Goal: Transaction & Acquisition: Purchase product/service

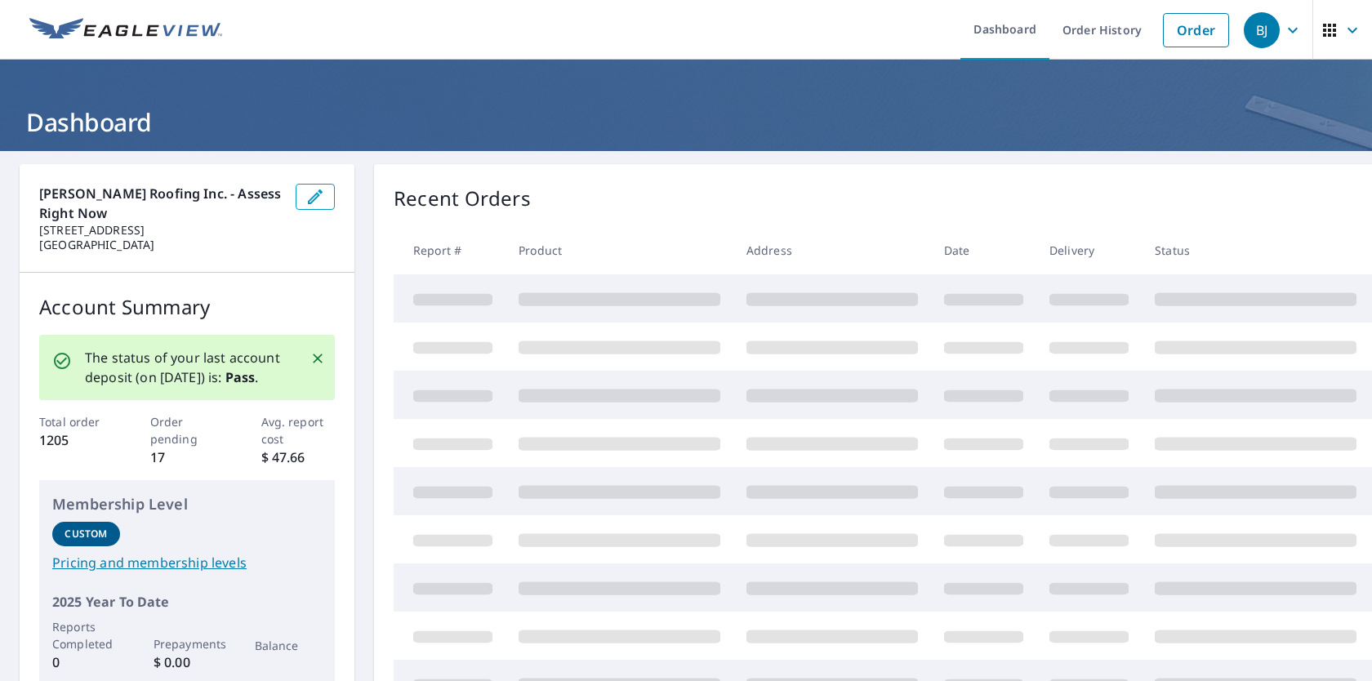
select select "English"
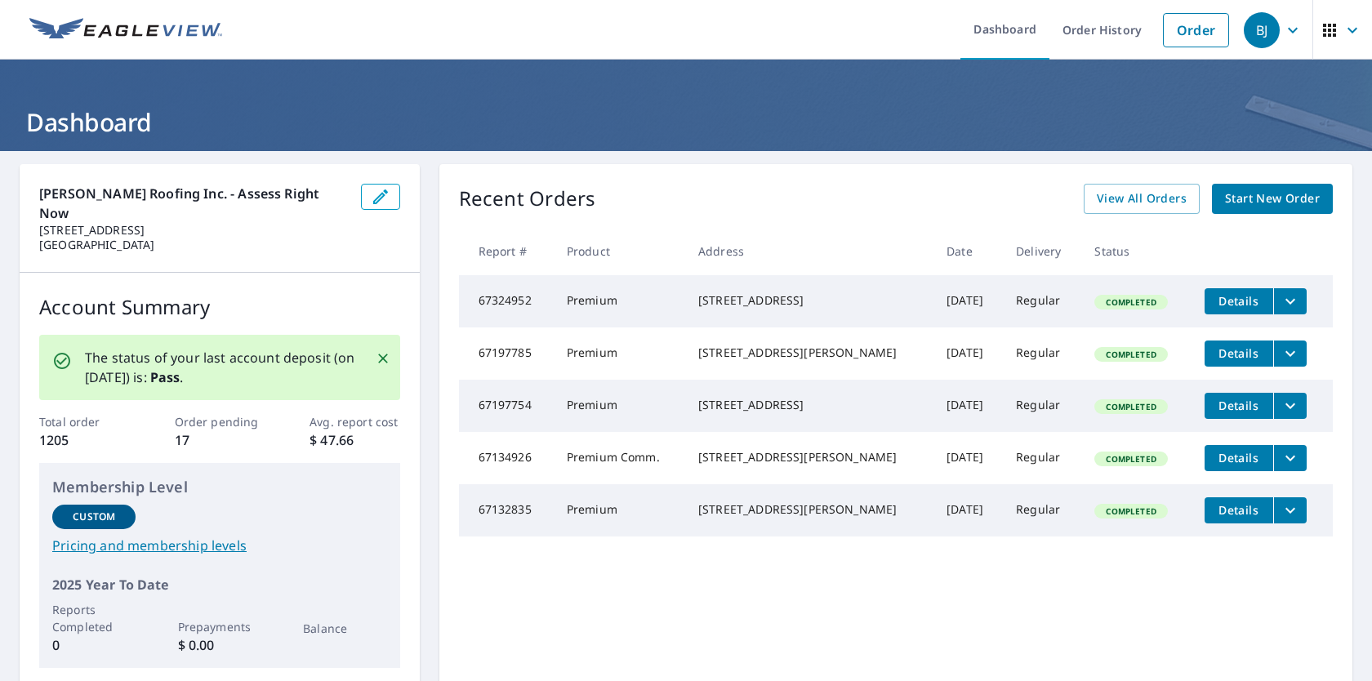
click at [1280, 296] on icon "filesDropdownBtn-67324952" at bounding box center [1290, 302] width 20 height 20
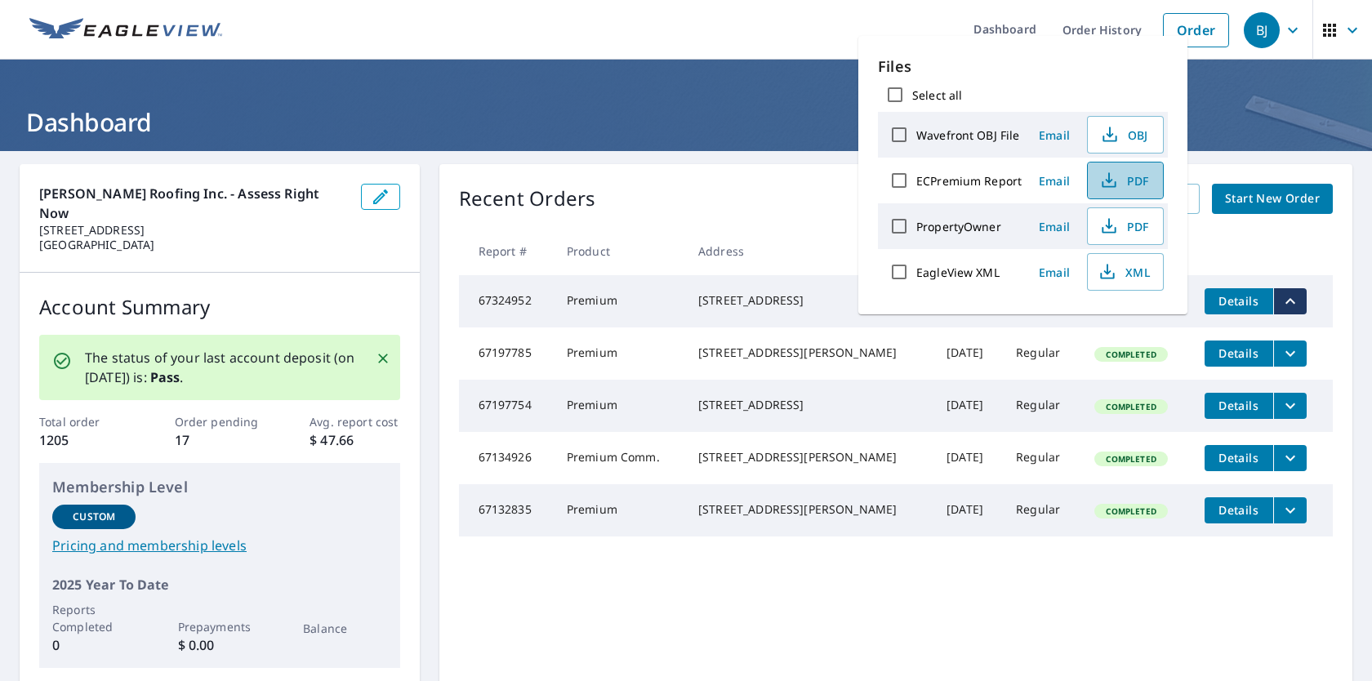
click at [1121, 177] on span "PDF" at bounding box center [1123, 181] width 52 height 20
drag, startPoint x: 706, startPoint y: 40, endPoint x: 719, endPoint y: 36, distance: 13.7
click at [707, 39] on ul "Dashboard Order History Order" at bounding box center [734, 30] width 1005 height 60
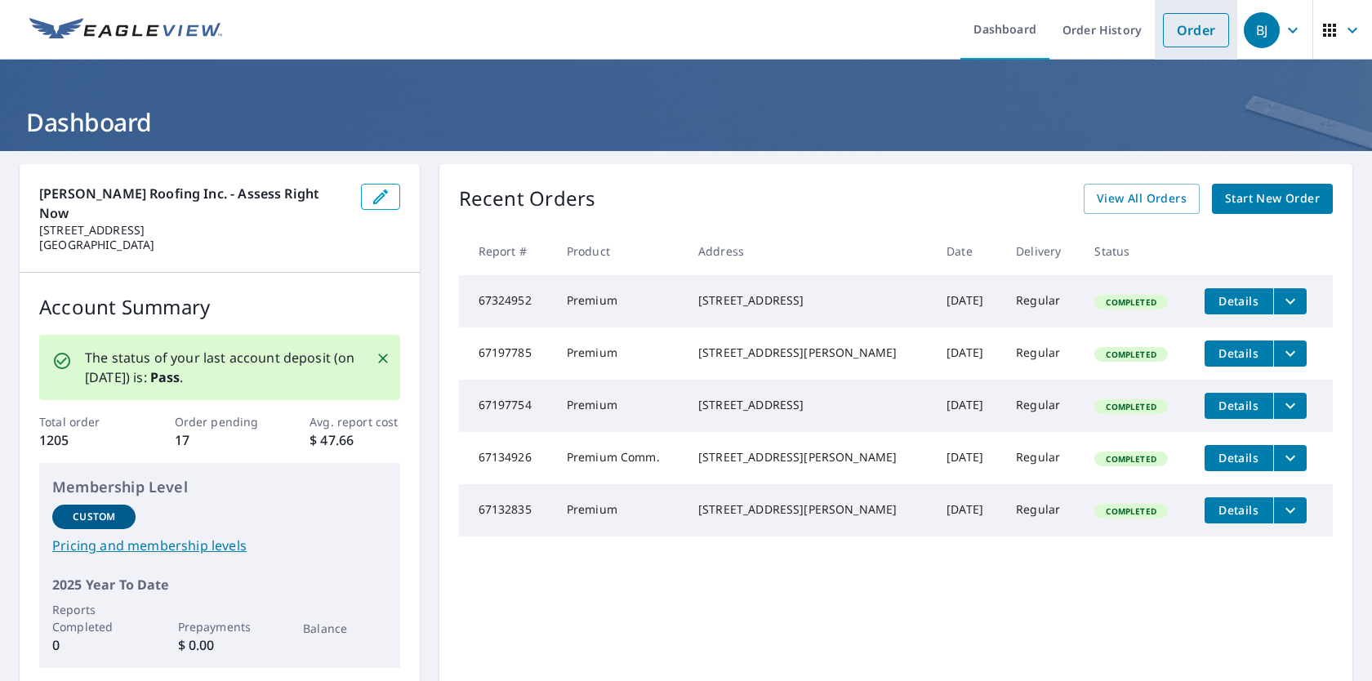
click at [1176, 31] on link "Order" at bounding box center [1196, 30] width 66 height 34
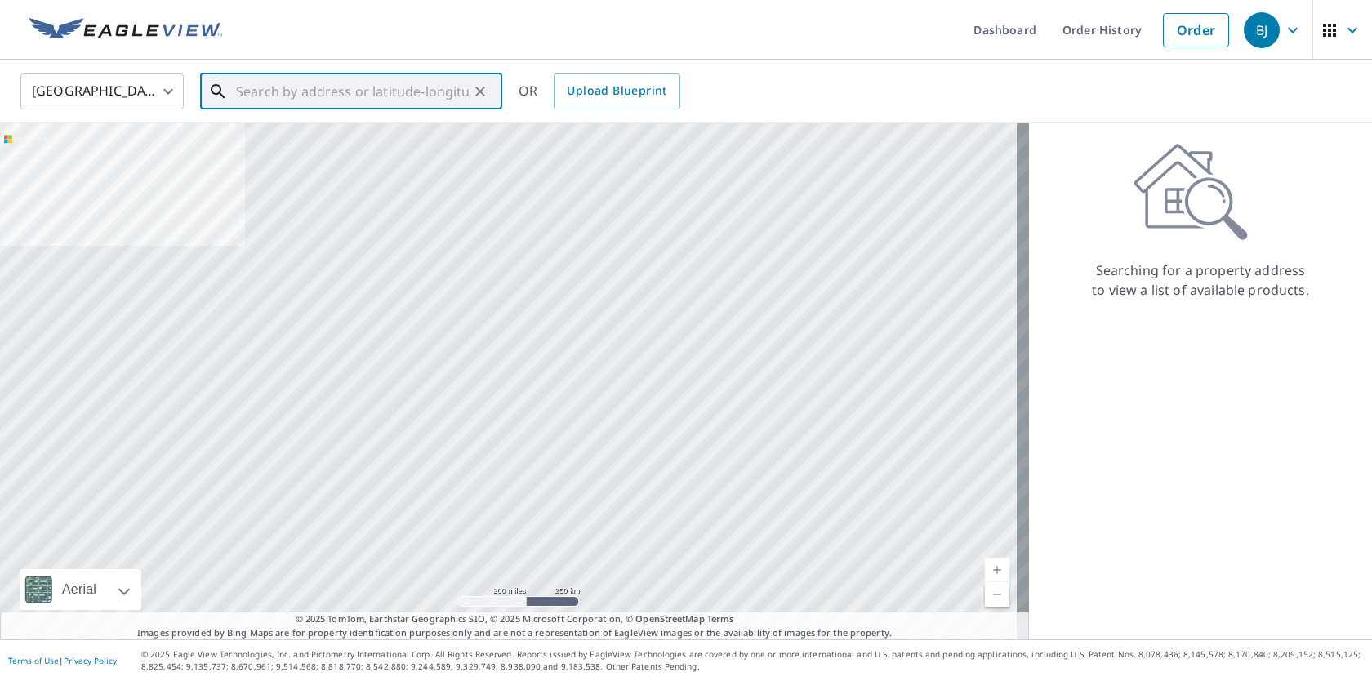
click at [456, 87] on input "text" at bounding box center [352, 92] width 233 height 46
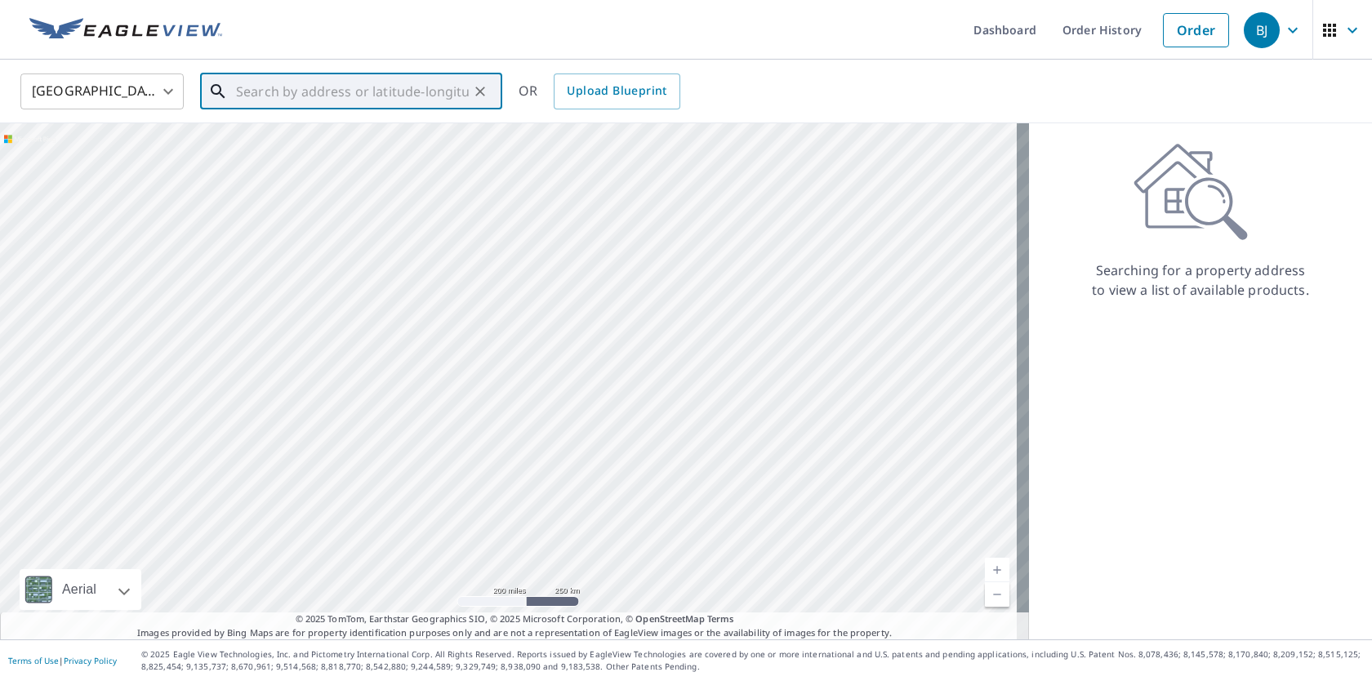
paste input "[STREET_ADDRESS][PERSON_NAME]"
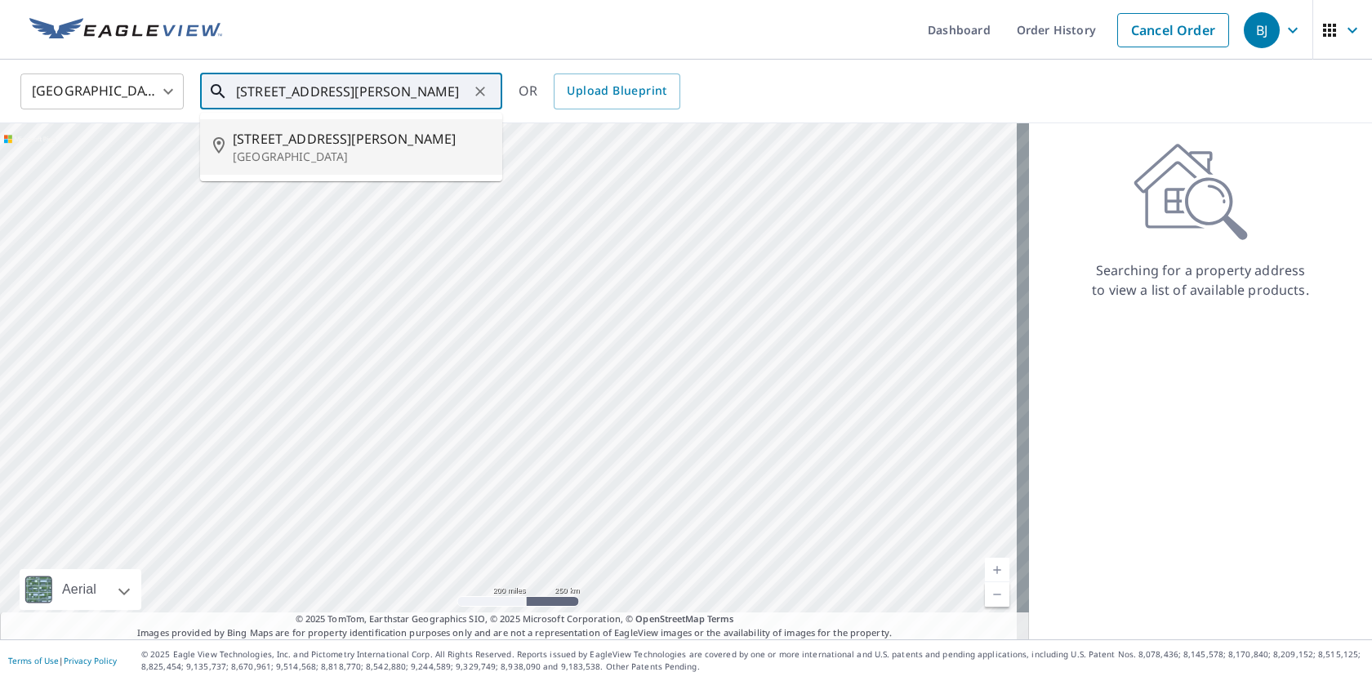
click at [395, 145] on span "[STREET_ADDRESS][PERSON_NAME]" at bounding box center [361, 139] width 256 height 20
type input "[STREET_ADDRESS][PERSON_NAME]"
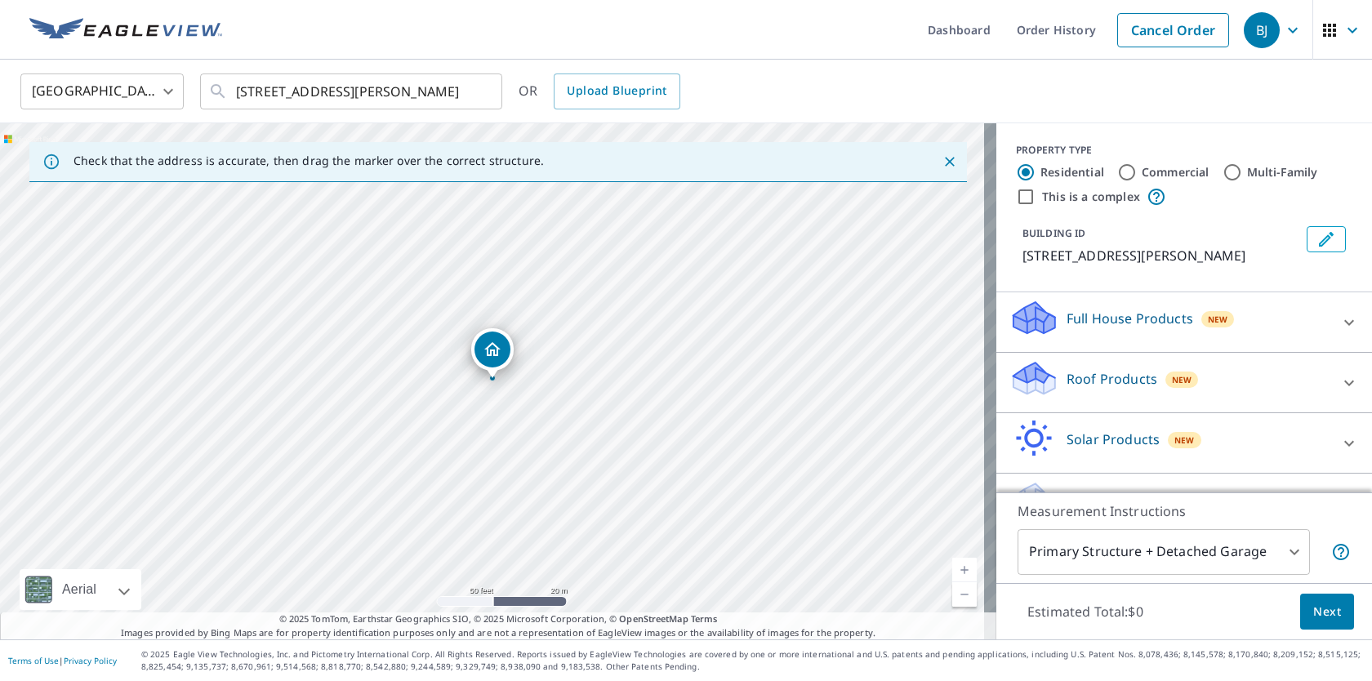
click at [1248, 391] on div "Roof Products New" at bounding box center [1169, 382] width 320 height 47
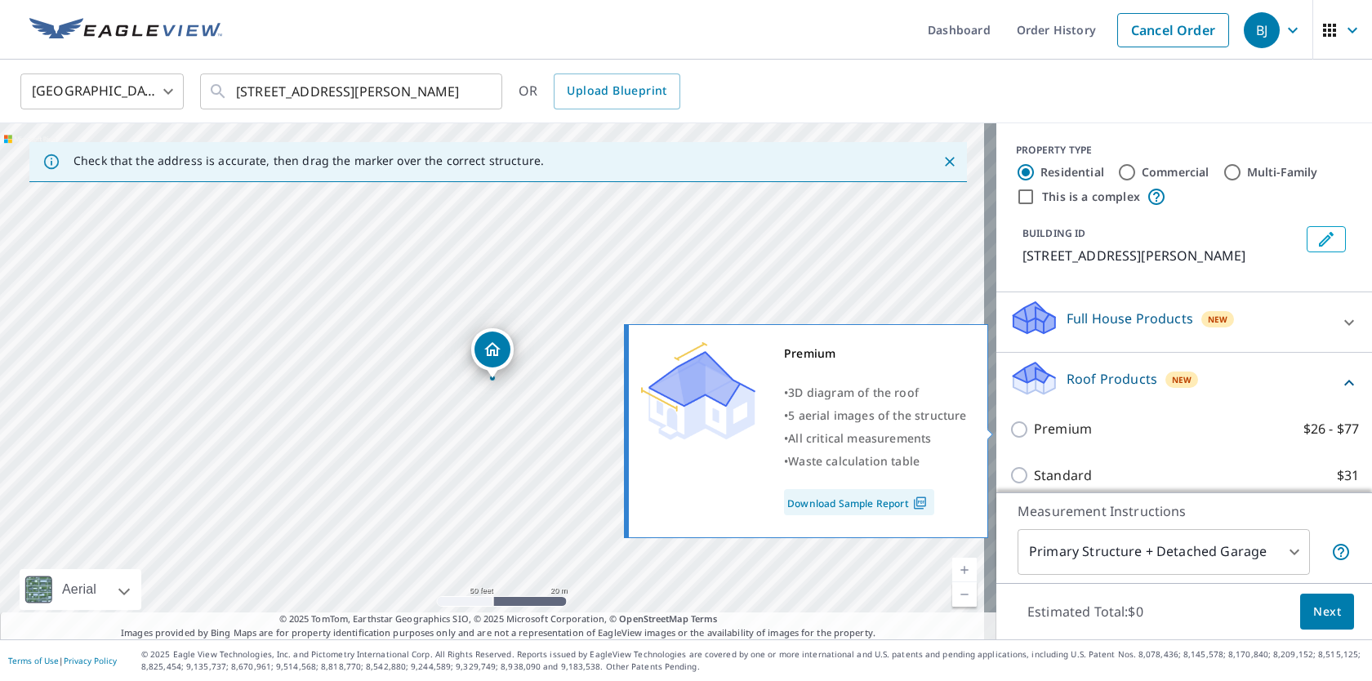
click at [1047, 430] on p "Premium" at bounding box center [1063, 429] width 58 height 20
click at [1034, 430] on input "Premium $26 - $77" at bounding box center [1021, 430] width 24 height 20
checkbox input "true"
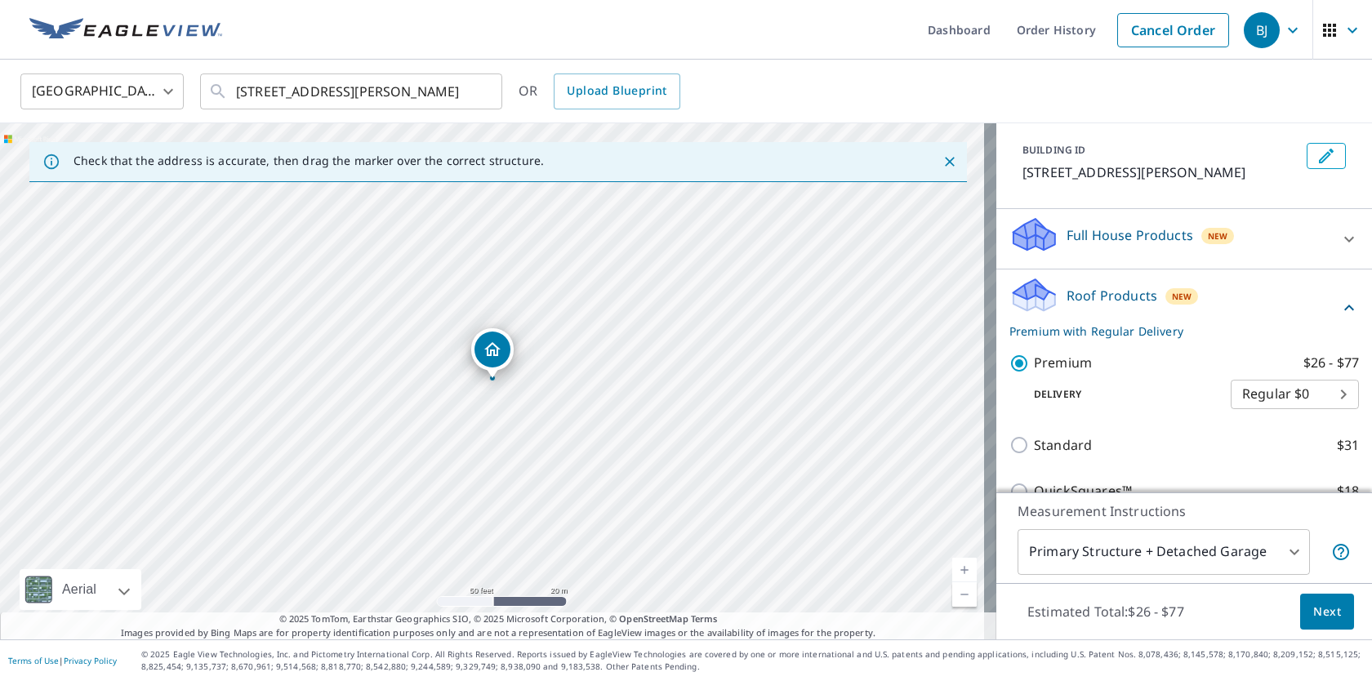
scroll to position [96, 0]
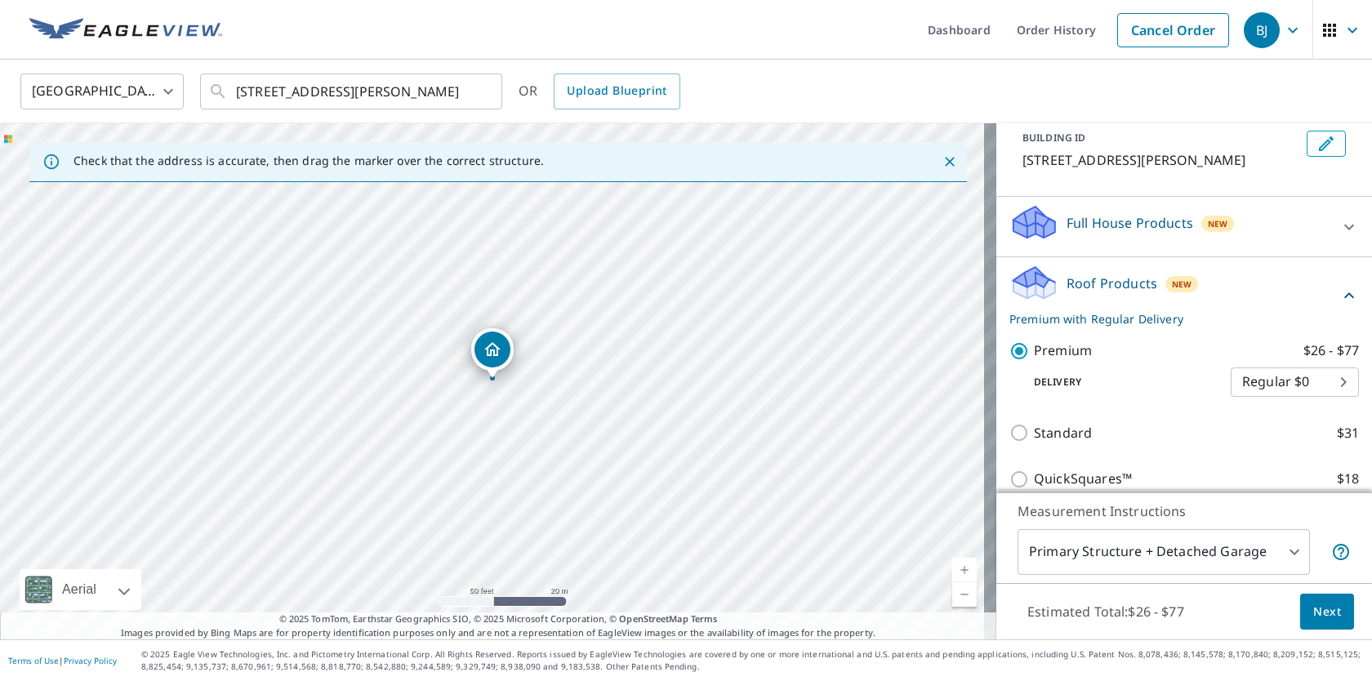
click at [1301, 599] on button "Next" at bounding box center [1327, 612] width 54 height 37
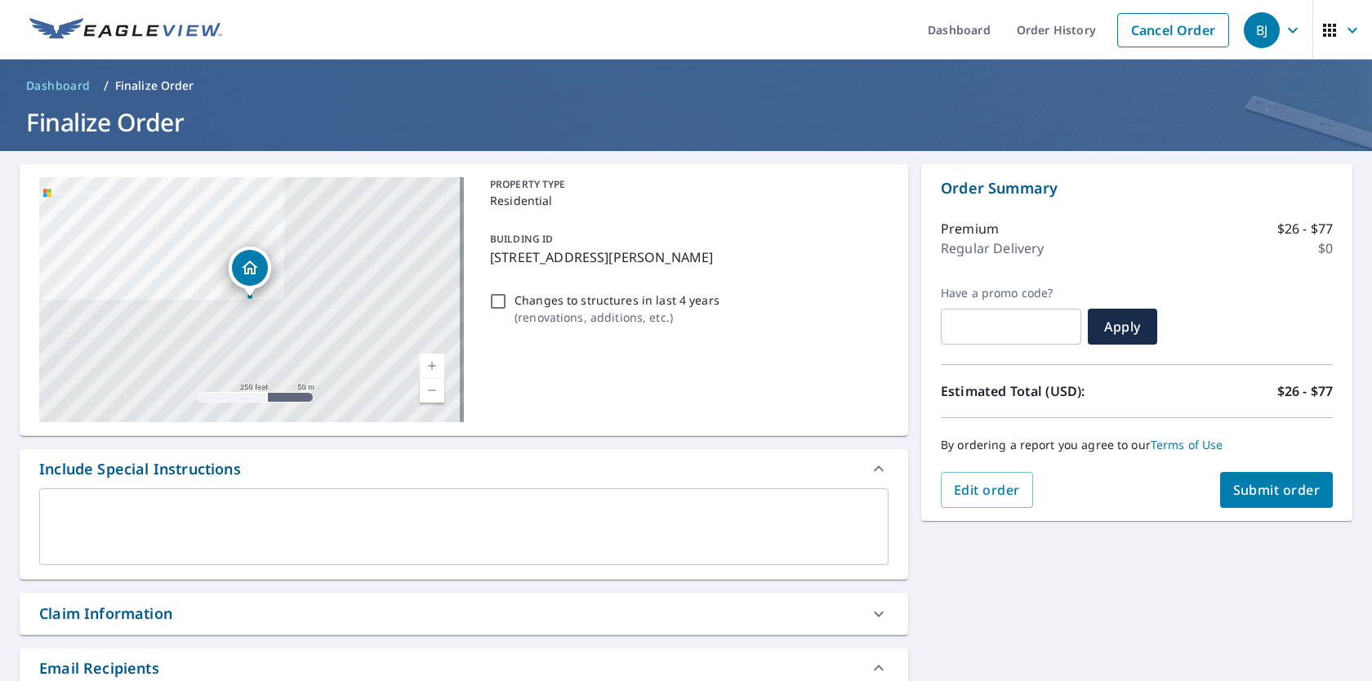
click at [1254, 494] on span "Submit order" at bounding box center [1276, 490] width 87 height 18
